Goal: Task Accomplishment & Management: Manage account settings

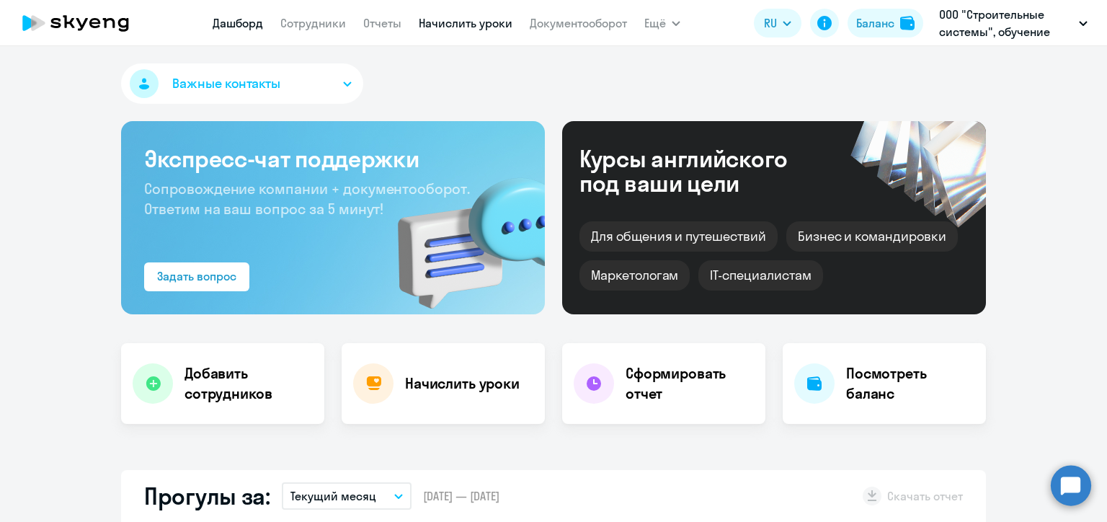
select select "30"
click at [458, 18] on link "Начислить уроки" at bounding box center [466, 23] width 94 height 14
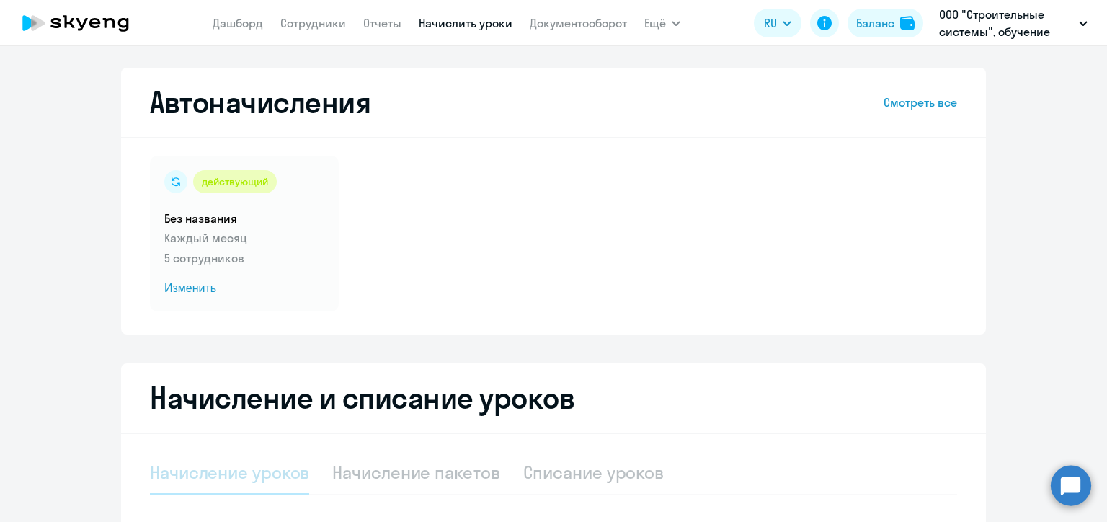
select select "10"
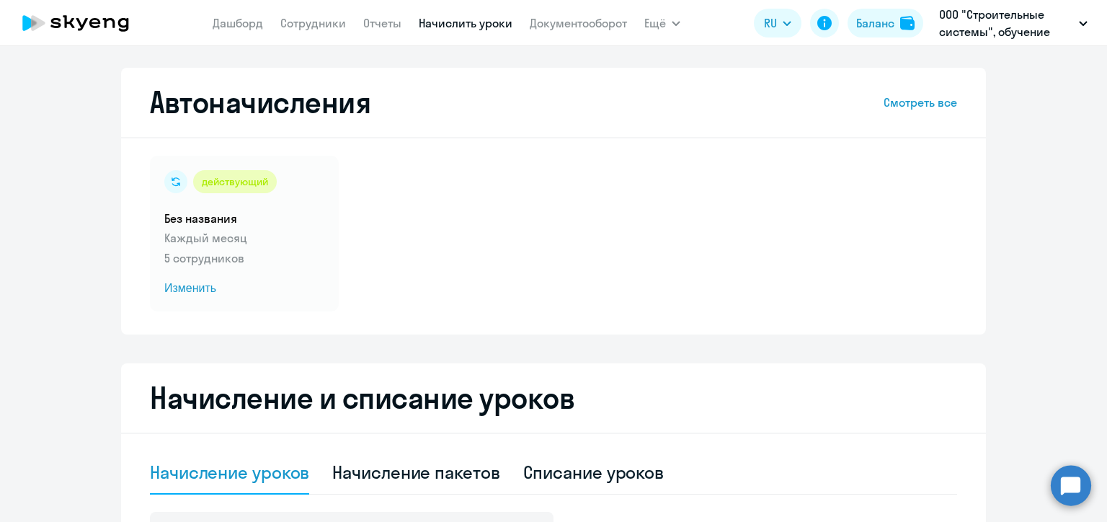
scroll to position [288, 0]
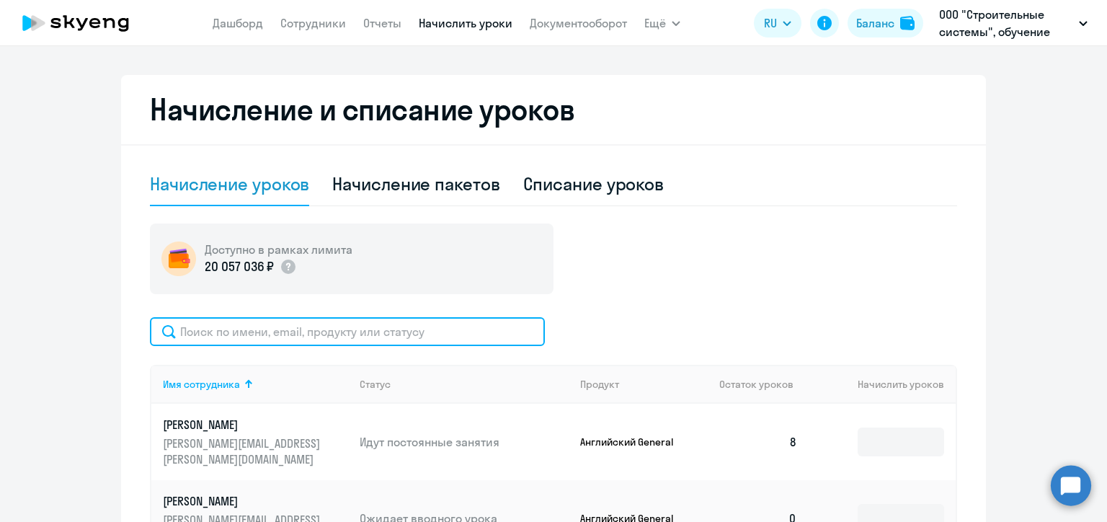
click at [394, 331] on input "text" at bounding box center [347, 331] width 395 height 29
paste input "Zhudova"
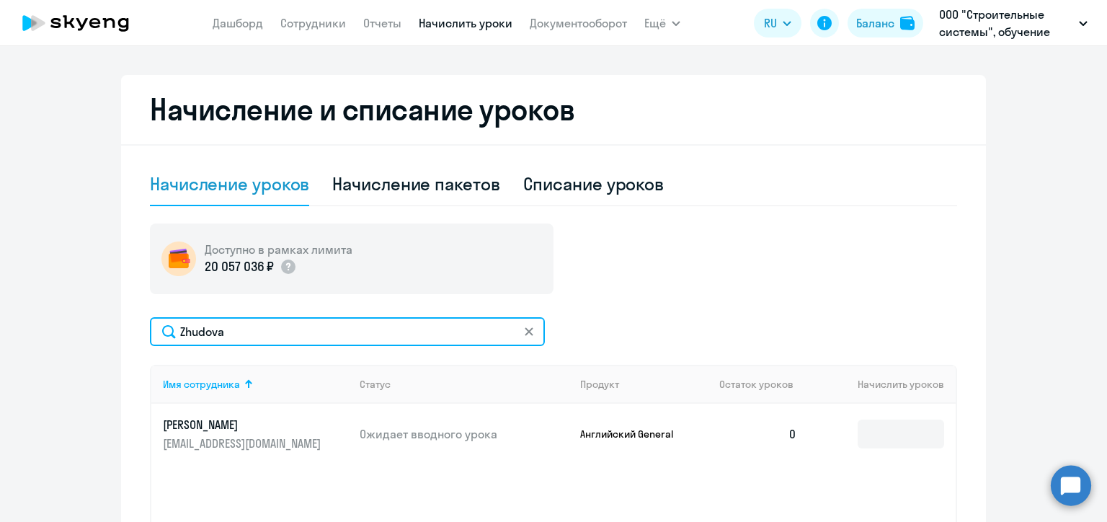
type input "Zhudova"
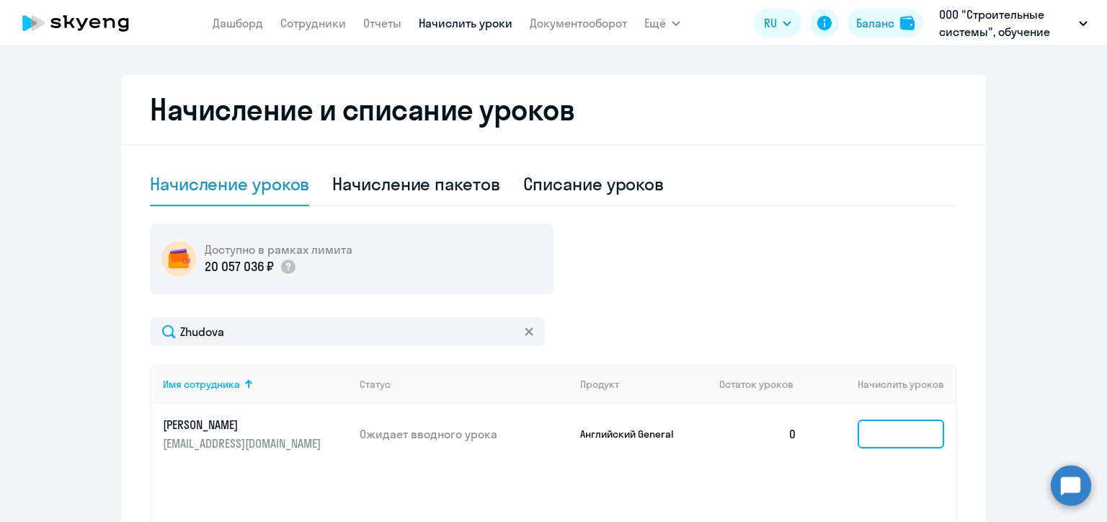
click at [885, 433] on input at bounding box center [900, 433] width 86 height 29
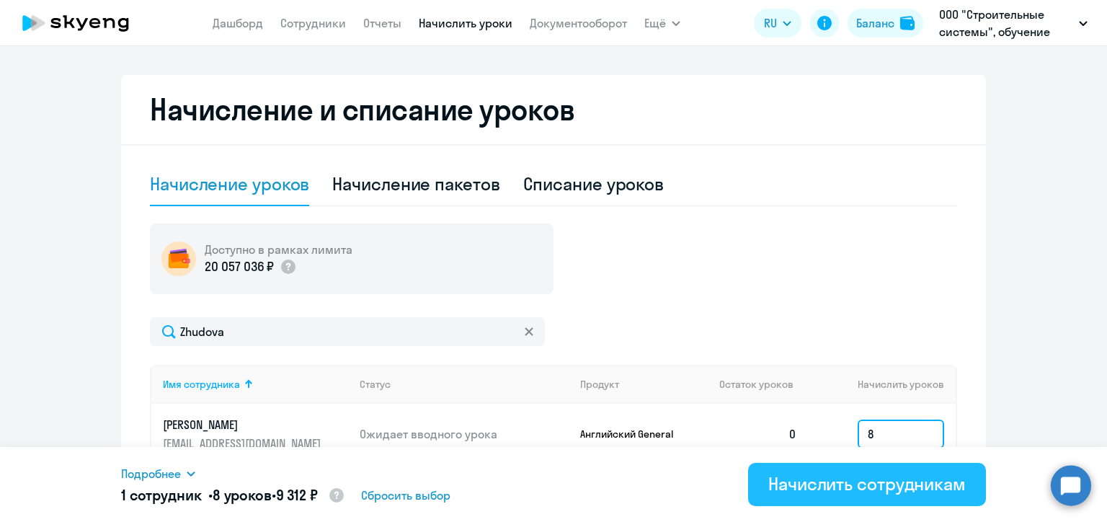
type input "8"
click at [896, 491] on div "Начислить сотрудникам" at bounding box center [866, 483] width 197 height 23
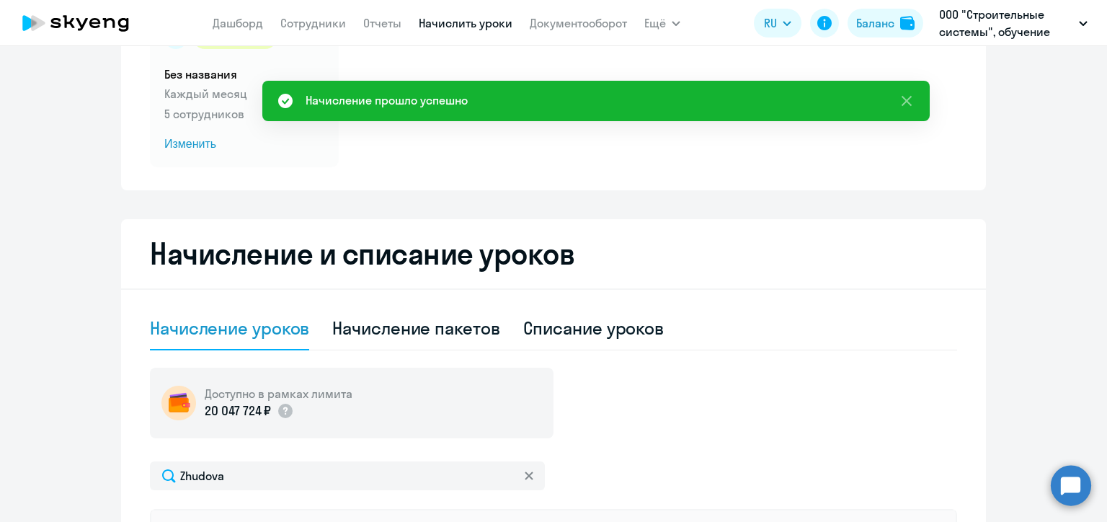
scroll to position [0, 0]
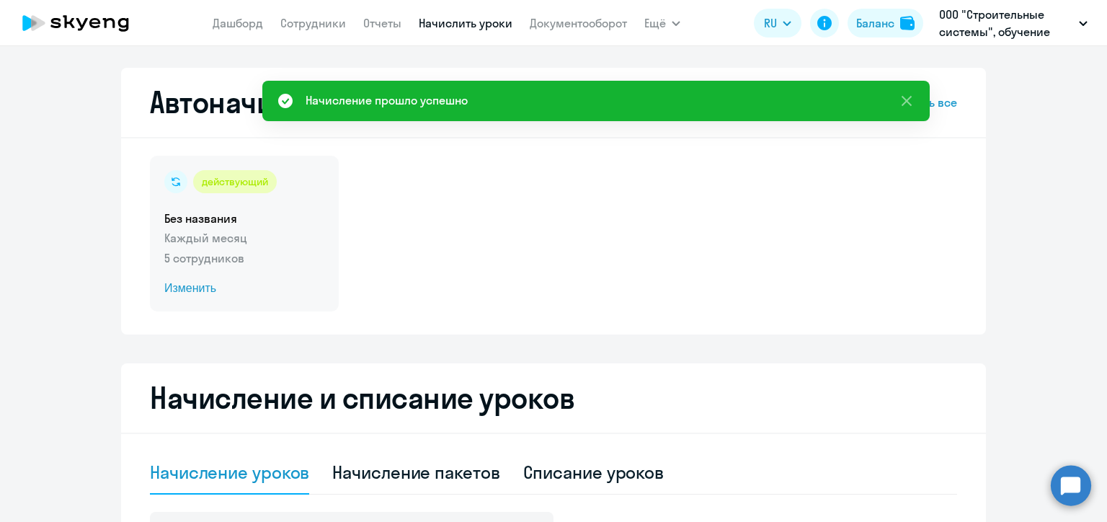
click at [196, 285] on span "Изменить" at bounding box center [244, 288] width 160 height 17
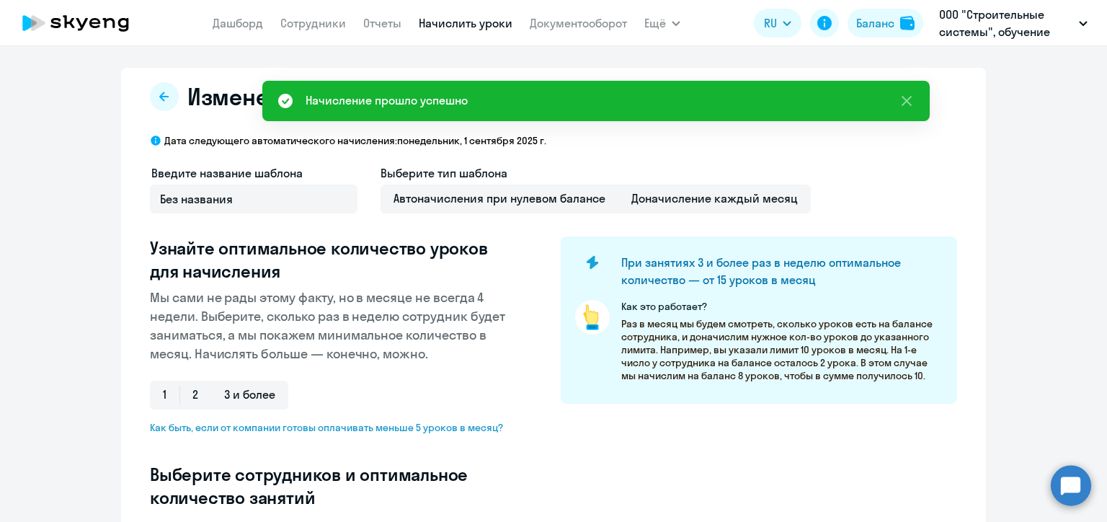
select select "10"
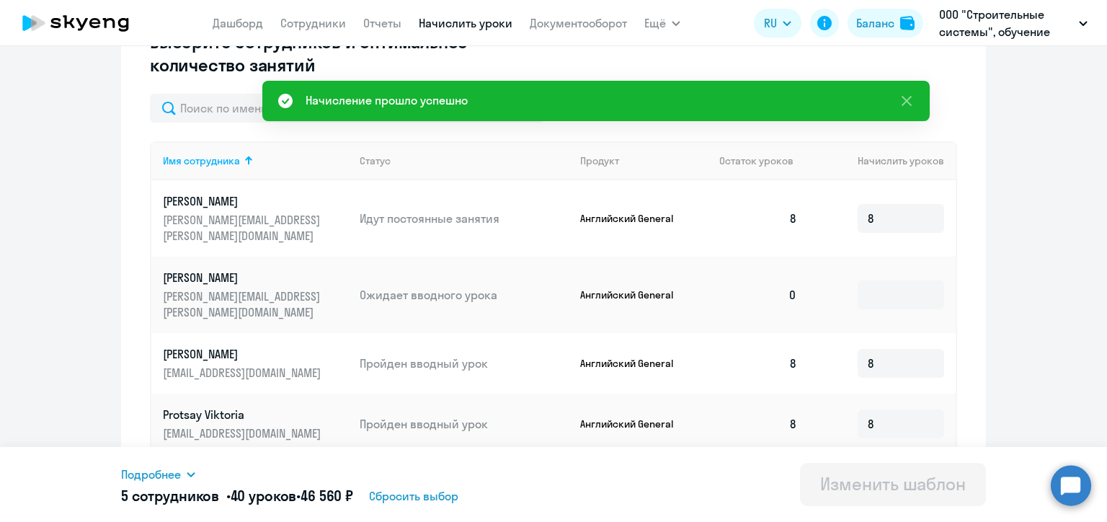
scroll to position [360, 0]
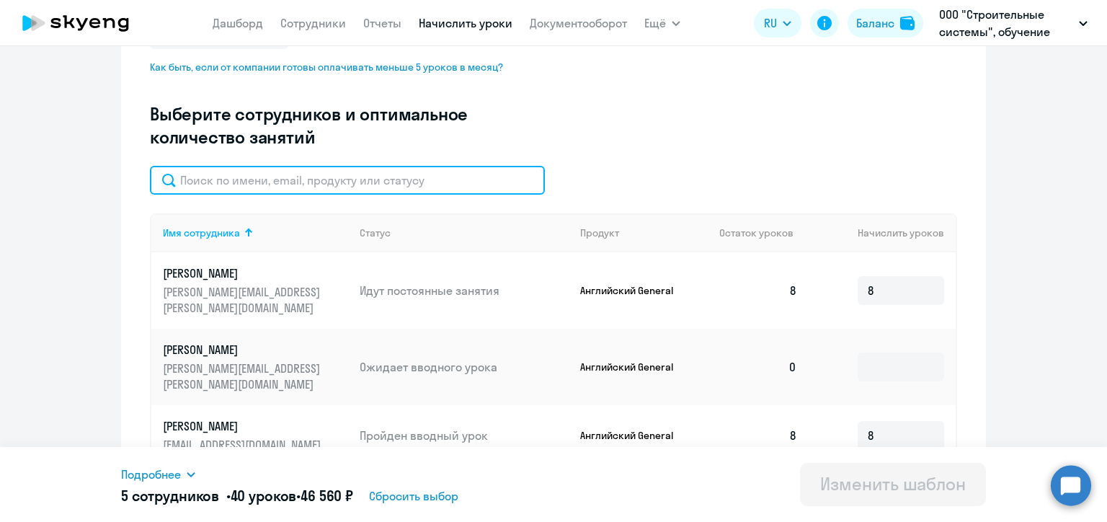
click at [297, 181] on input "text" at bounding box center [347, 180] width 395 height 29
paste input "Zhudova"
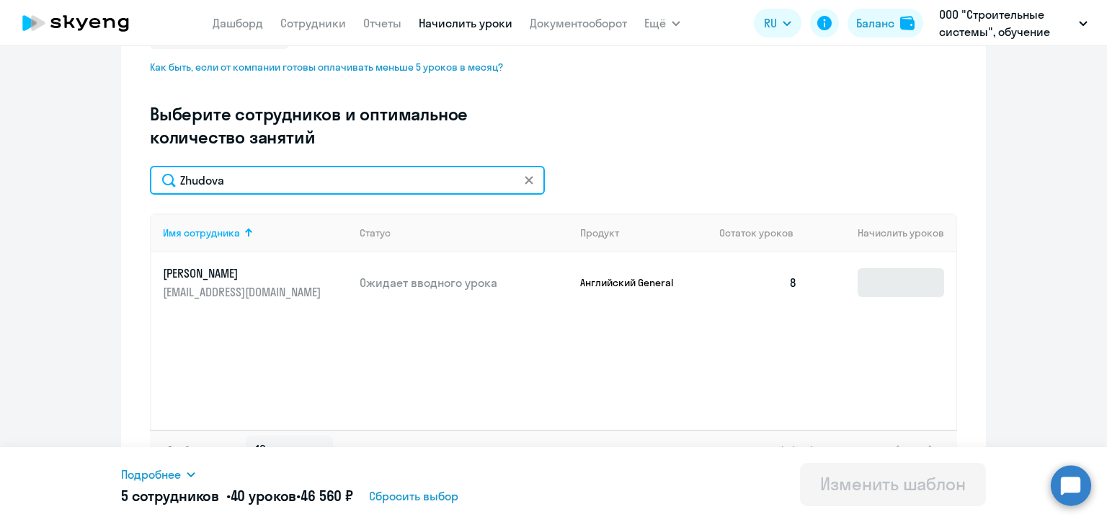
type input "Zhudova"
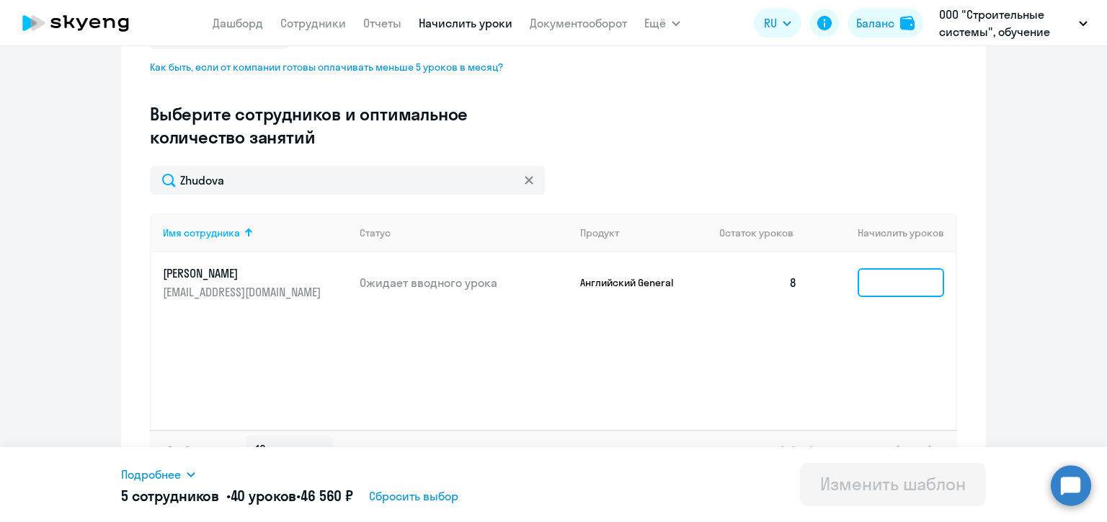
click at [883, 280] on input at bounding box center [900, 282] width 86 height 29
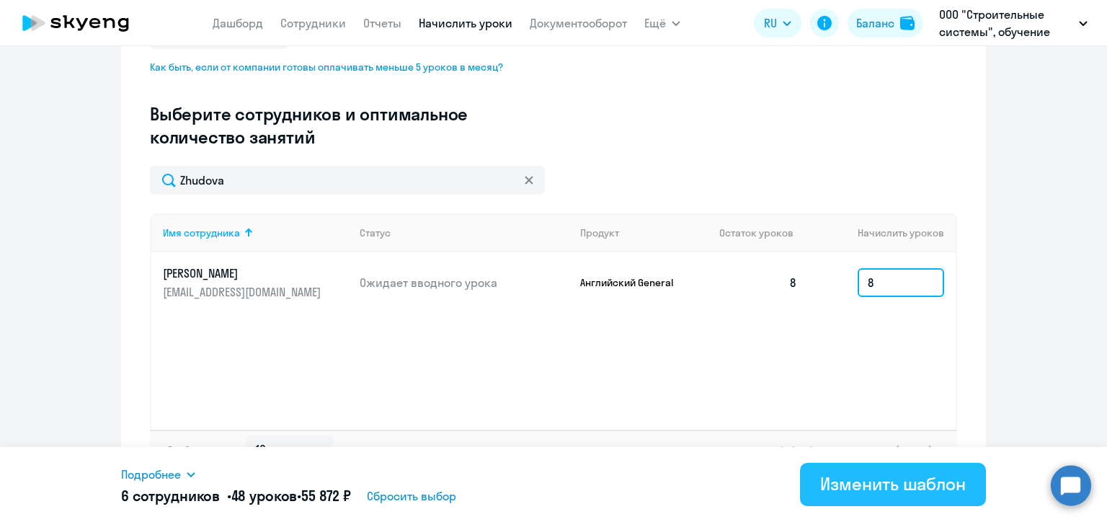
type input "8"
click at [919, 486] on div "Изменить шаблон" at bounding box center [893, 483] width 146 height 23
